Goal: Task Accomplishment & Management: Manage account settings

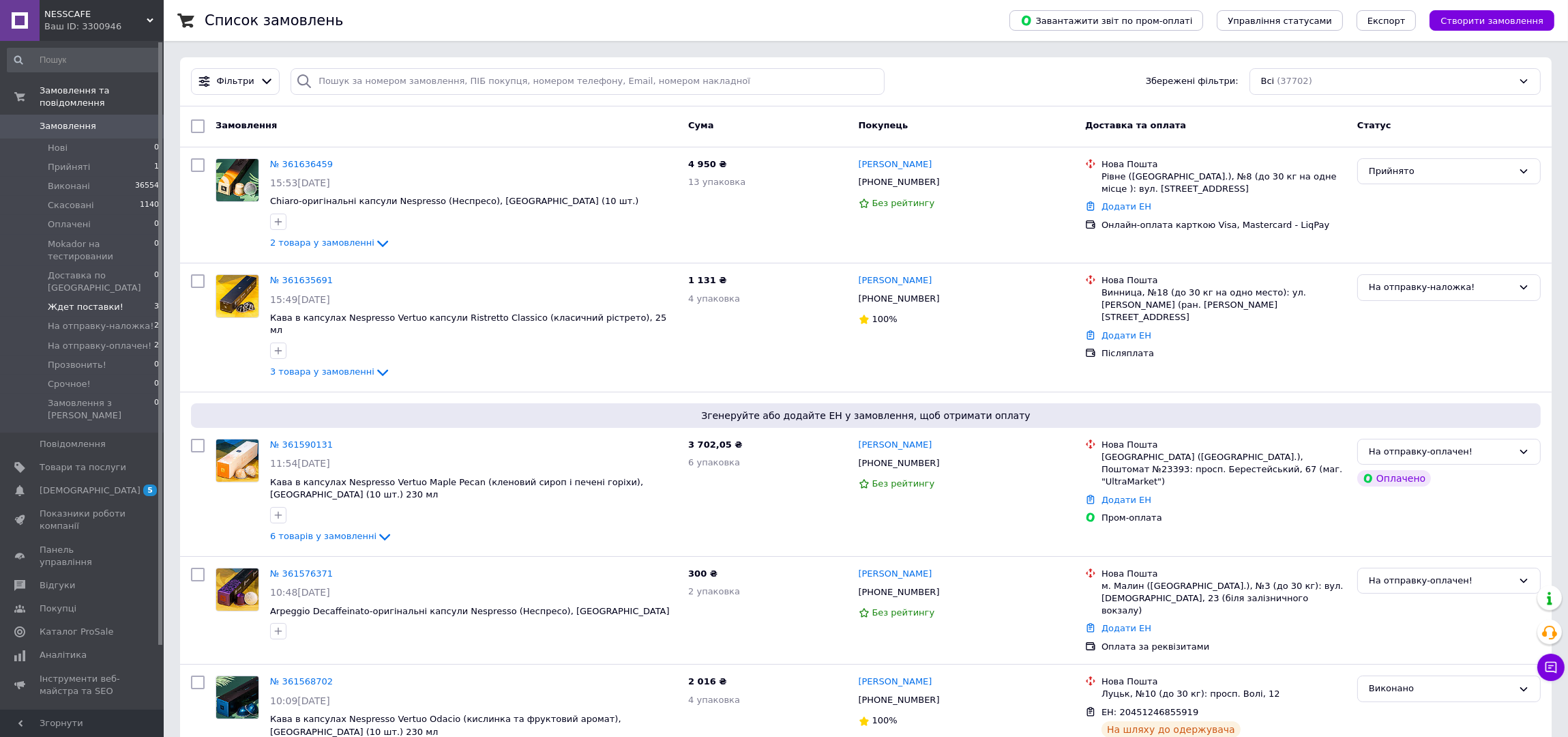
click at [92, 301] on span "Ждет поставки!" at bounding box center [85, 307] width 75 height 12
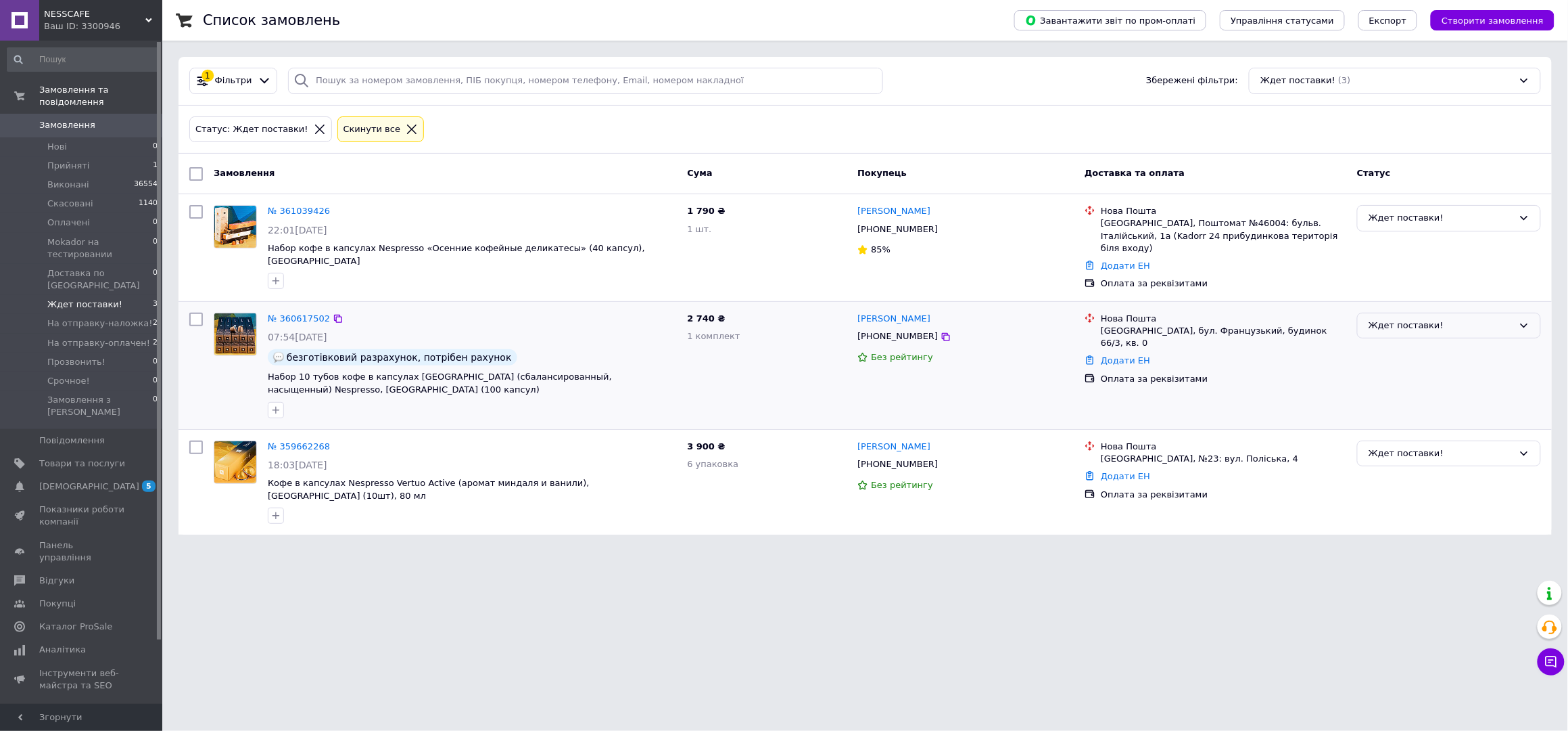
click at [1490, 318] on div "Ждет поставки!" at bounding box center [1441, 325] width 145 height 14
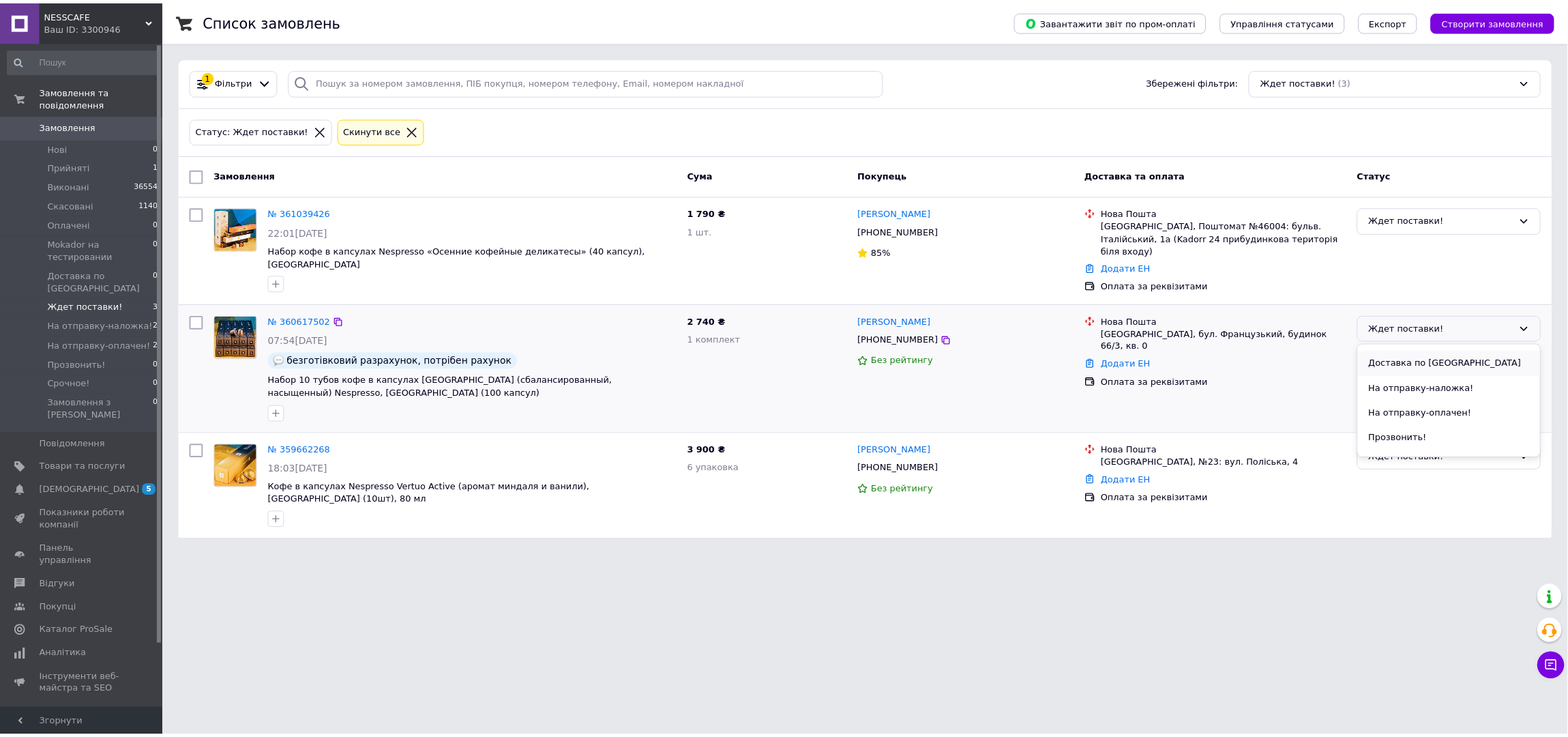
scroll to position [121, 0]
click at [1463, 398] on li "На отправку-оплачен!" at bounding box center [1462, 410] width 184 height 25
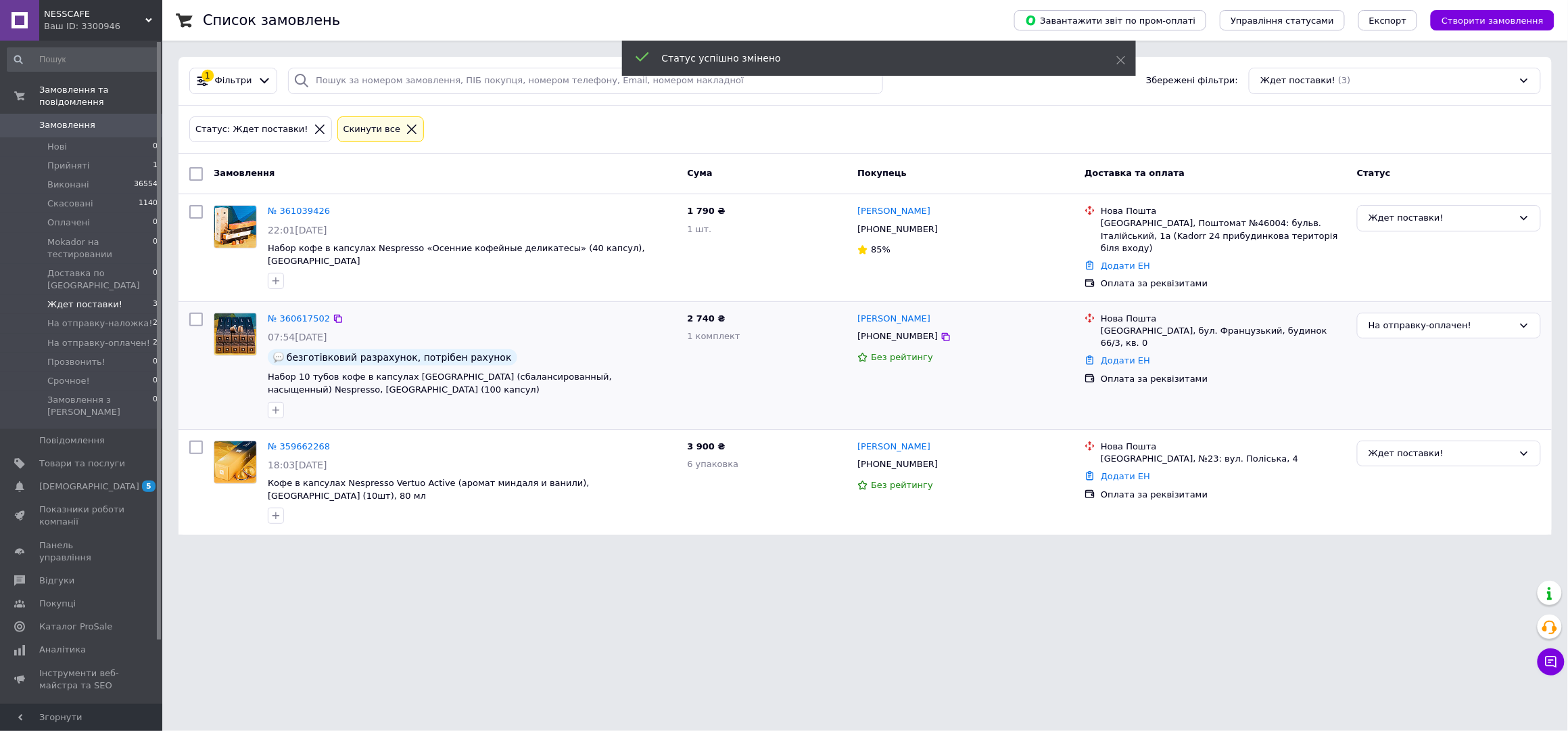
click at [296, 313] on link "№ 360617502" at bounding box center [298, 318] width 62 height 10
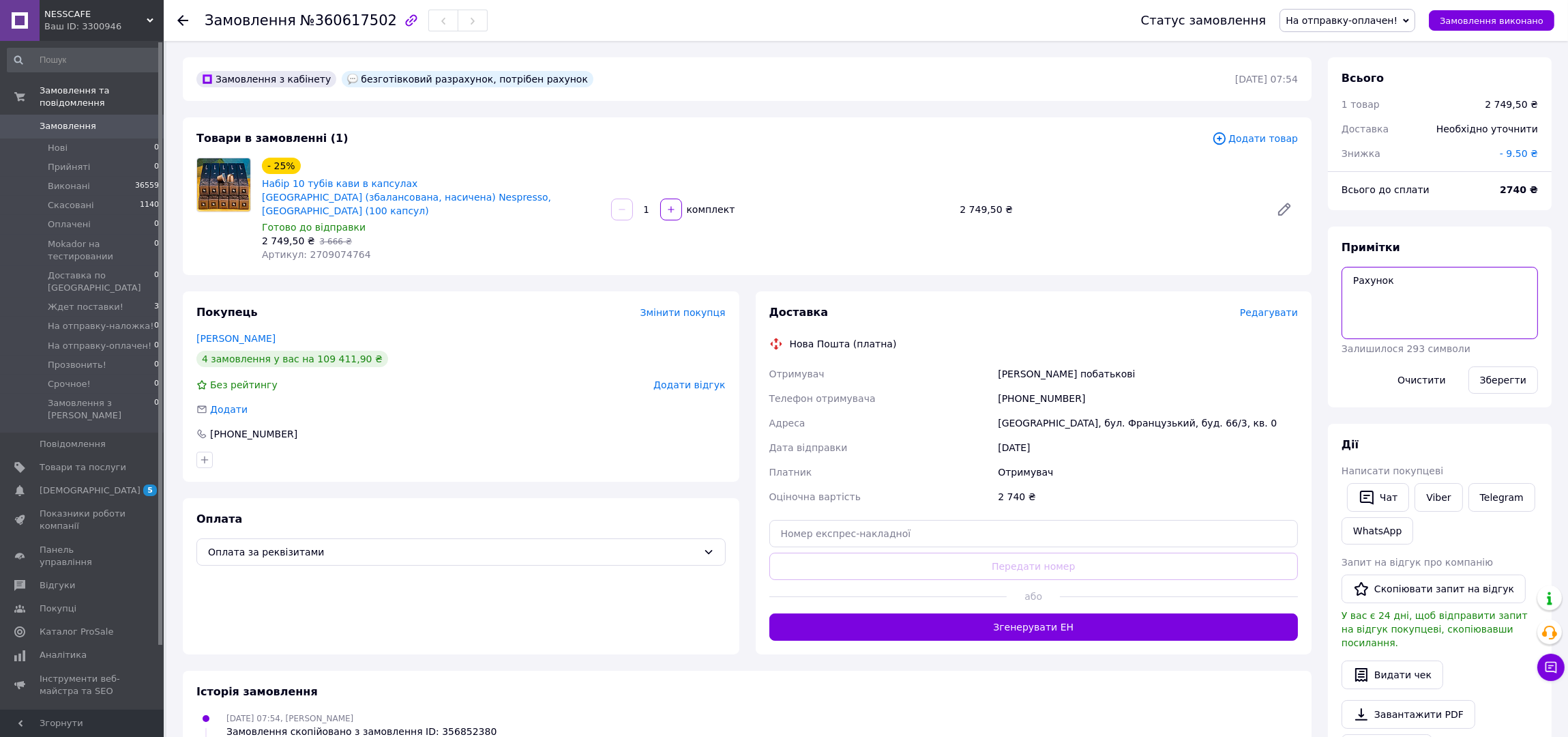
click at [1393, 278] on textarea "Рахунок" at bounding box center [1439, 303] width 197 height 72
type textarea "Рахунок Поставити документи у коробку!! У переписці (вайбер)"
click at [1498, 377] on button "Зберегти" at bounding box center [1503, 380] width 69 height 27
click at [219, 333] on link "[PERSON_NAME]" at bounding box center [236, 338] width 79 height 11
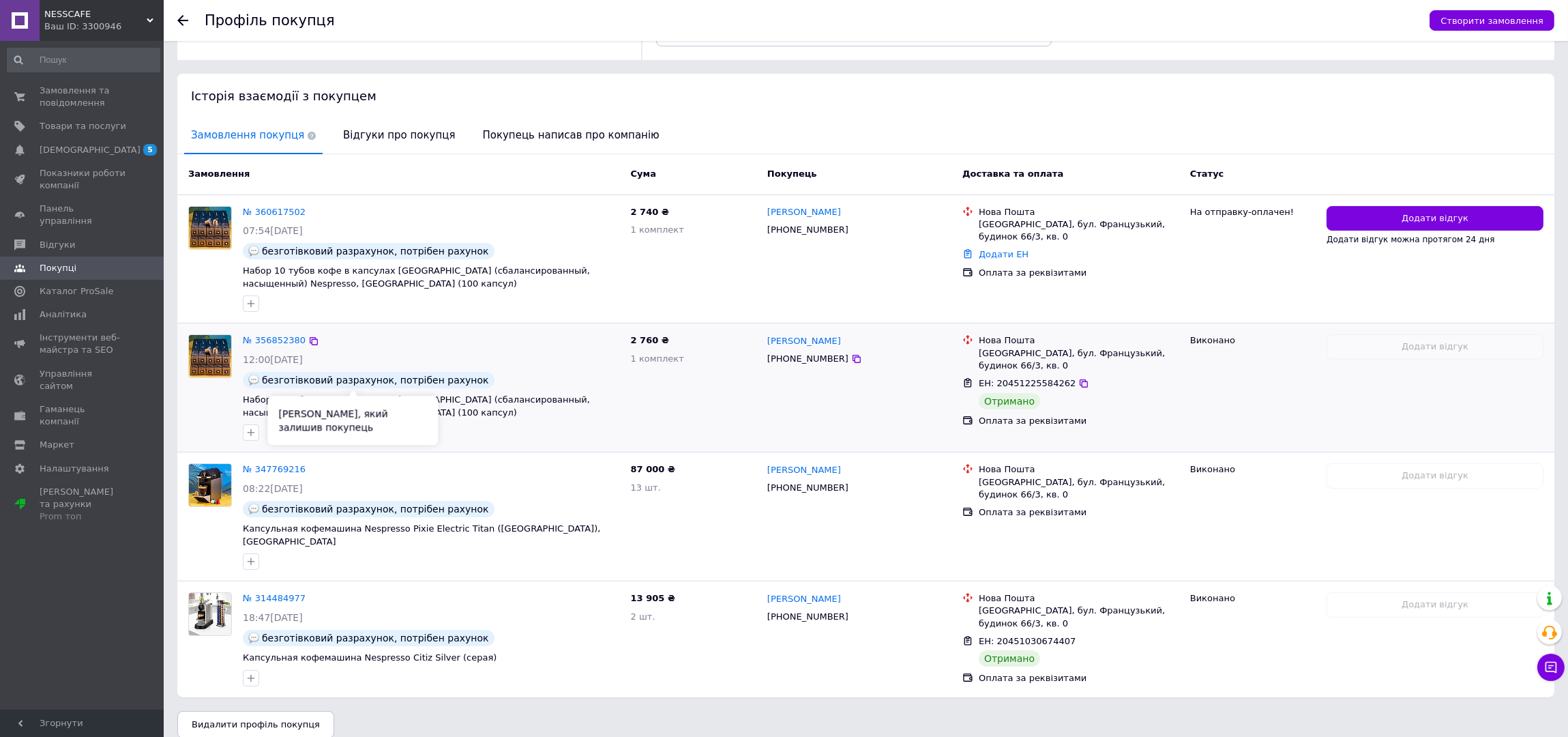
scroll to position [237, 0]
click at [284, 335] on link "№ 356852380" at bounding box center [274, 340] width 63 height 11
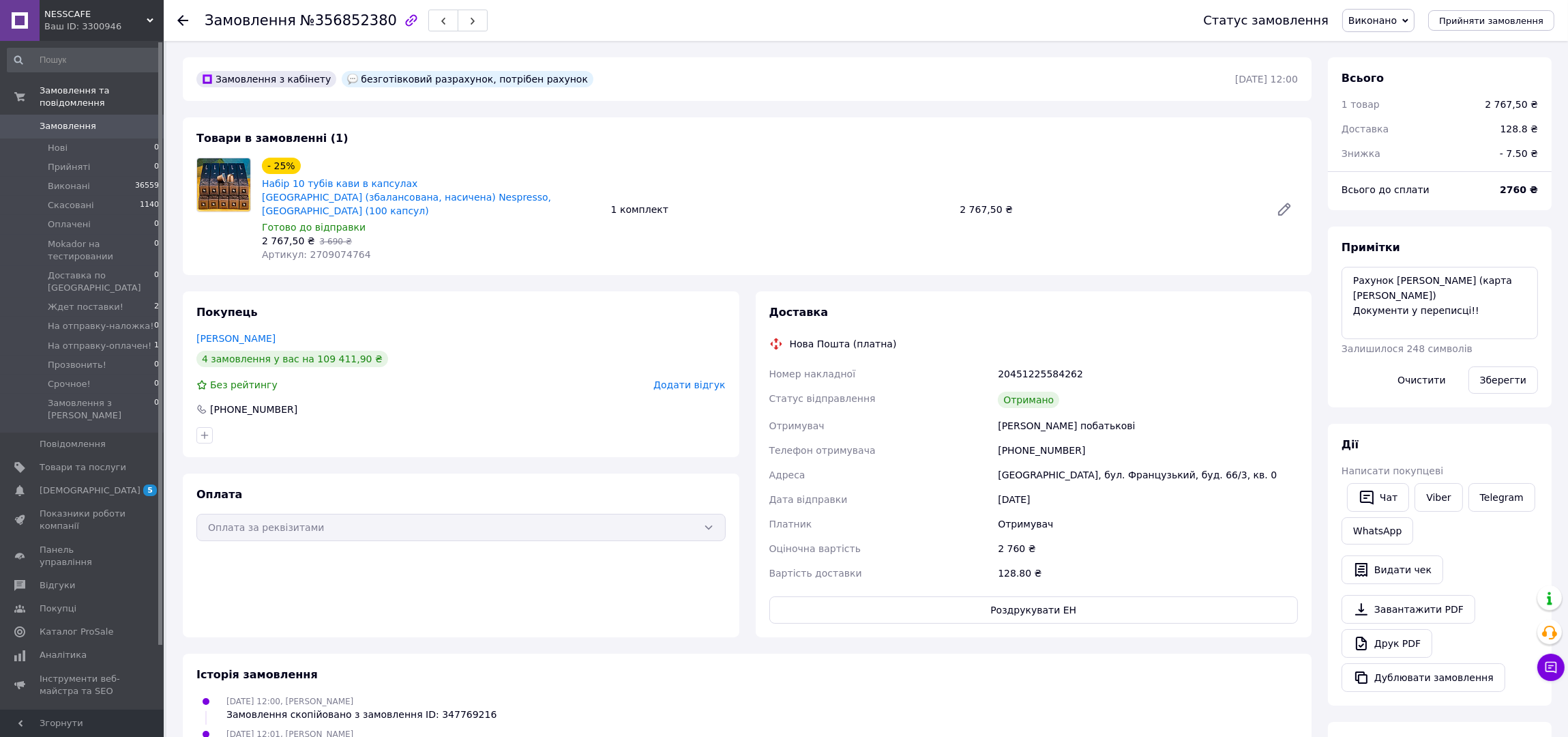
scroll to position [25, 0]
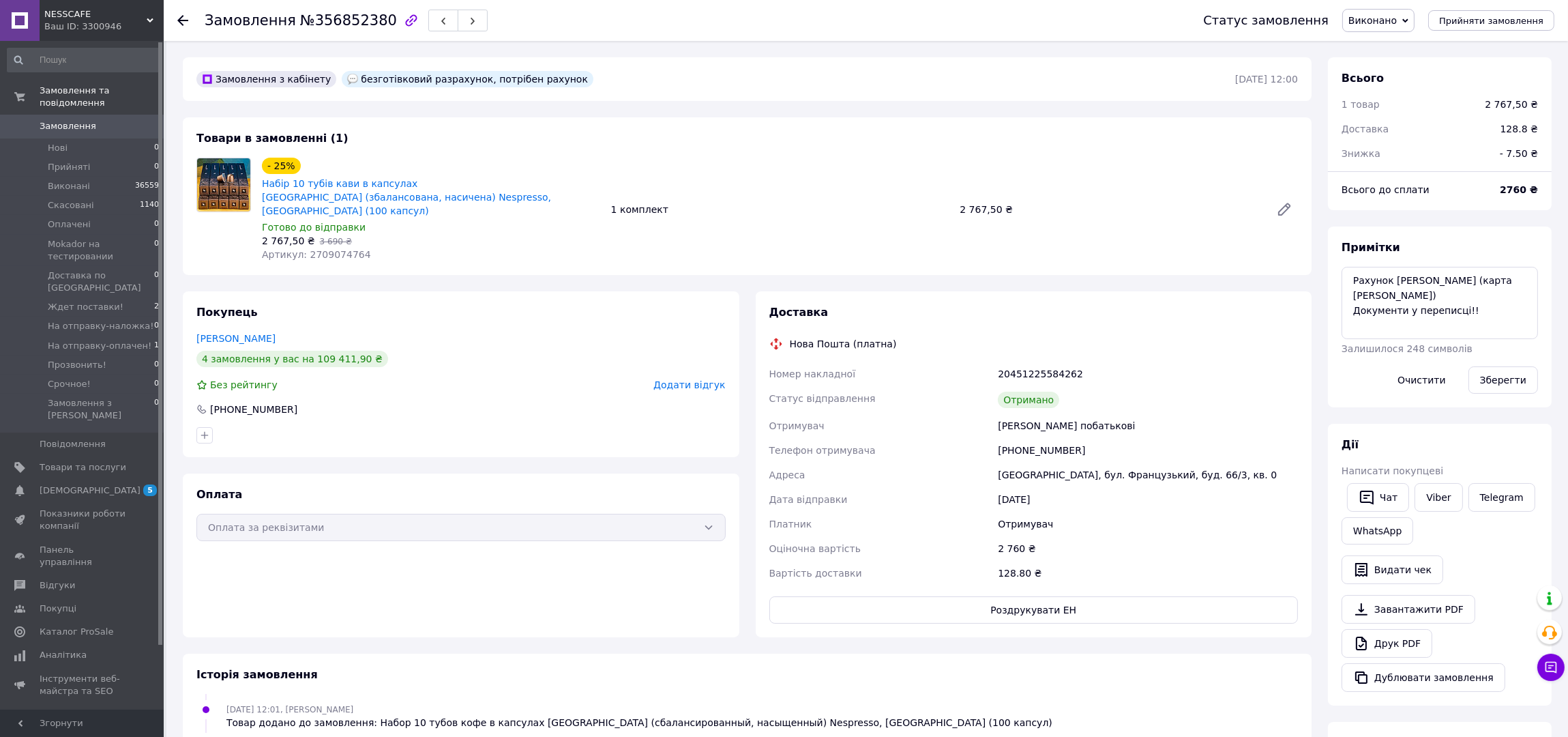
click at [84, 120] on span "Замовлення" at bounding box center [67, 126] width 57 height 12
